Goal: Task Accomplishment & Management: Manage account settings

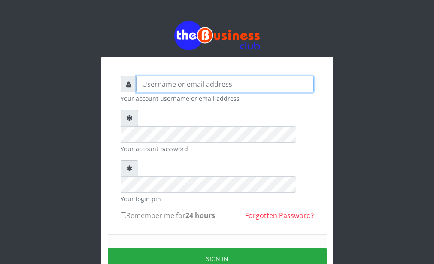
click at [164, 88] on input "text" at bounding box center [225, 84] width 177 height 16
type input "Psteph"
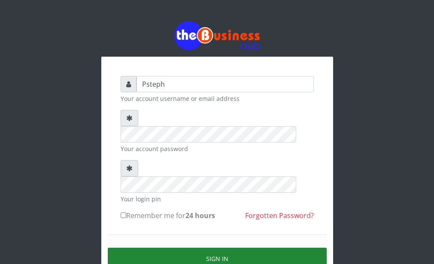
click at [217, 248] on button "Sign in" at bounding box center [217, 259] width 219 height 22
